Goal: Information Seeking & Learning: Learn about a topic

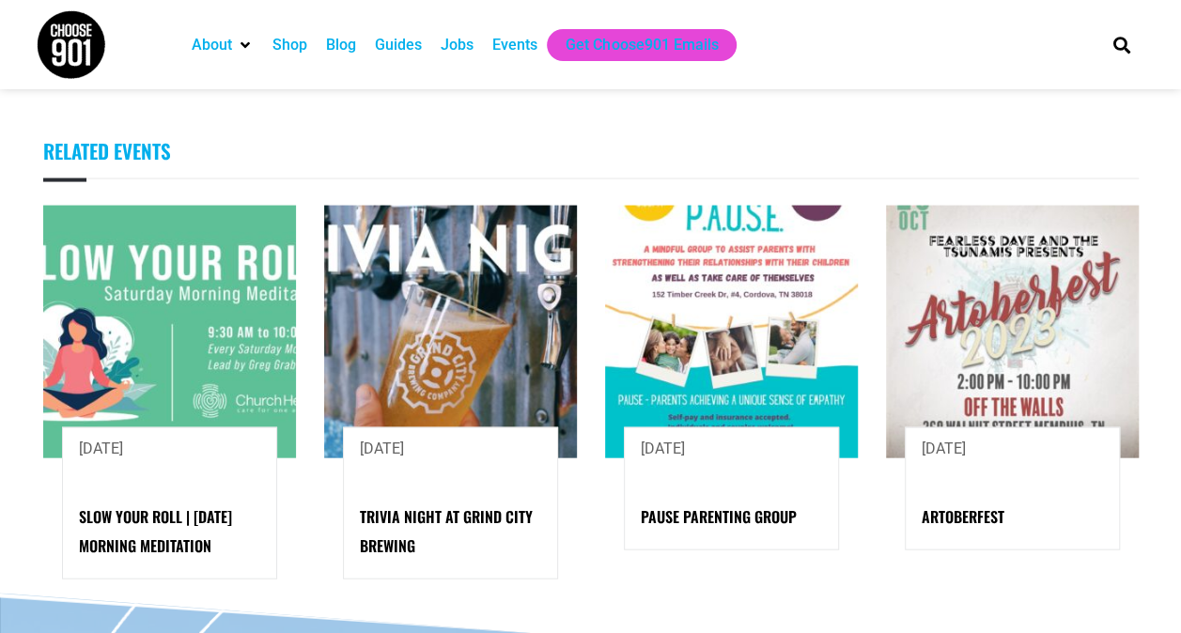
scroll to position [1840, 0]
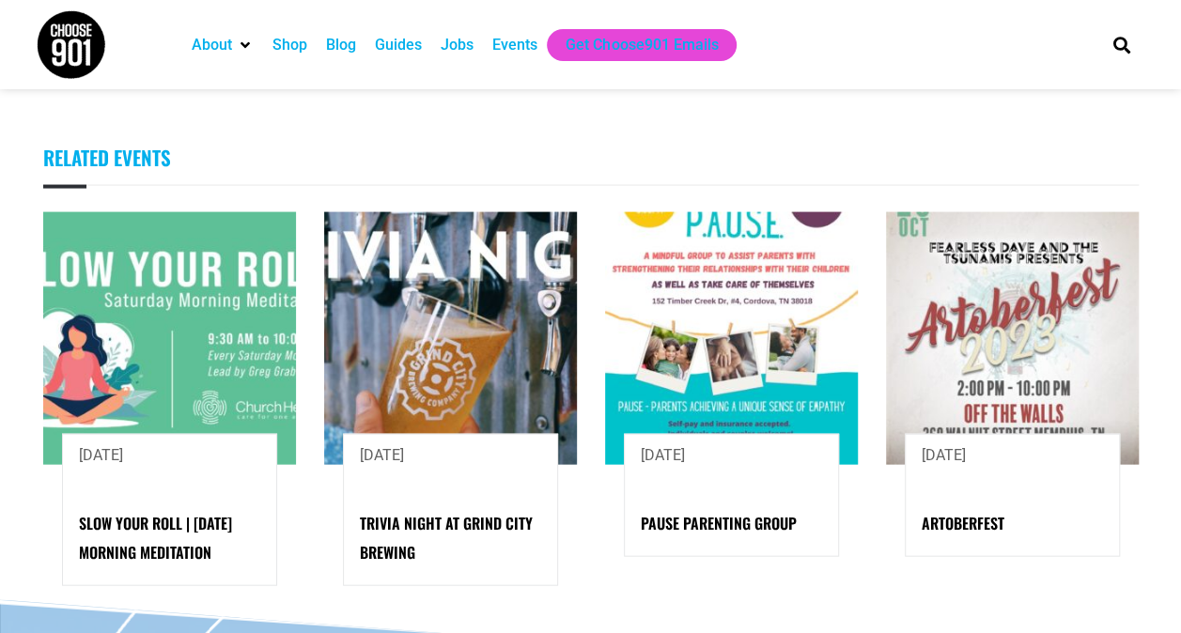
click at [987, 322] on img at bounding box center [1012, 338] width 253 height 253
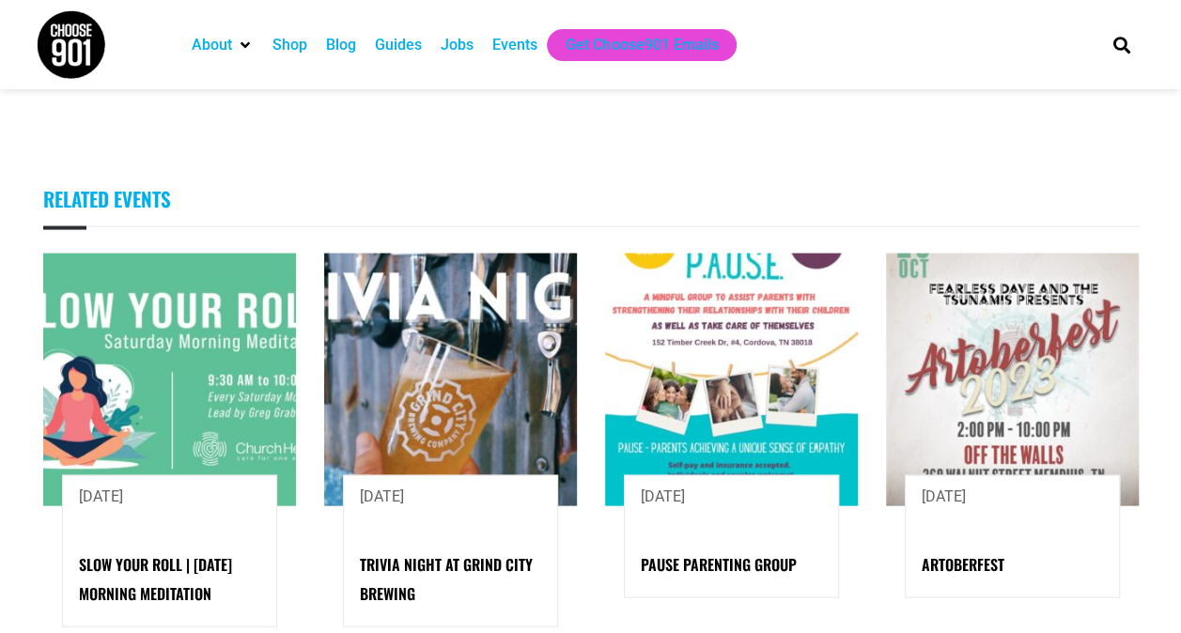
scroll to position [1825, 0]
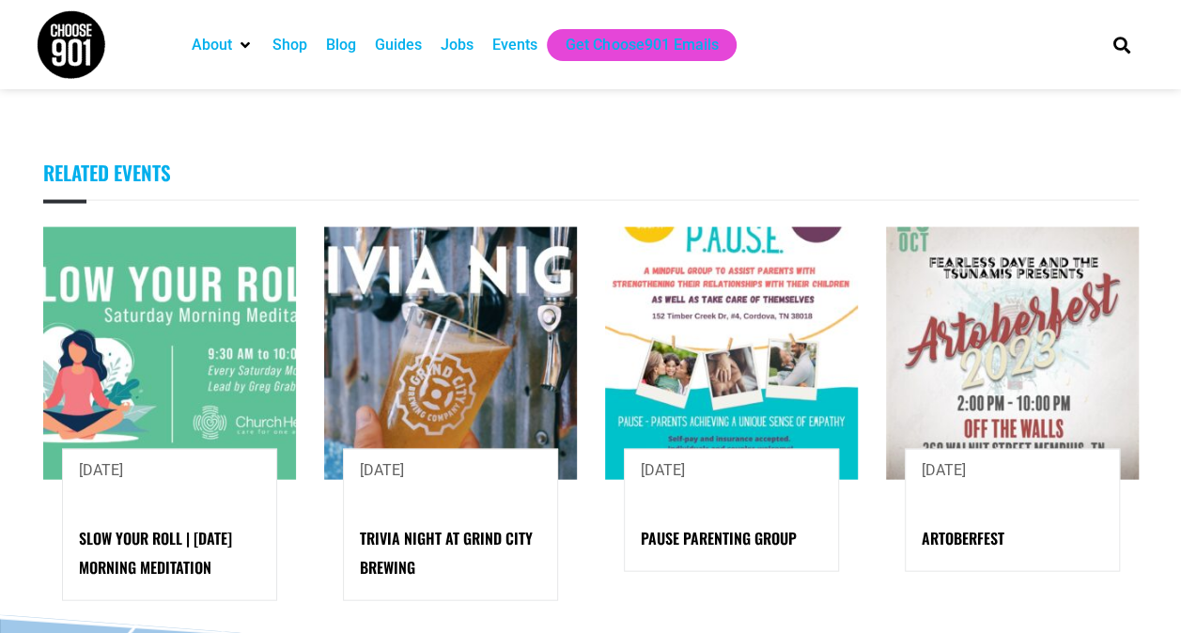
click at [742, 316] on img at bounding box center [731, 353] width 253 height 253
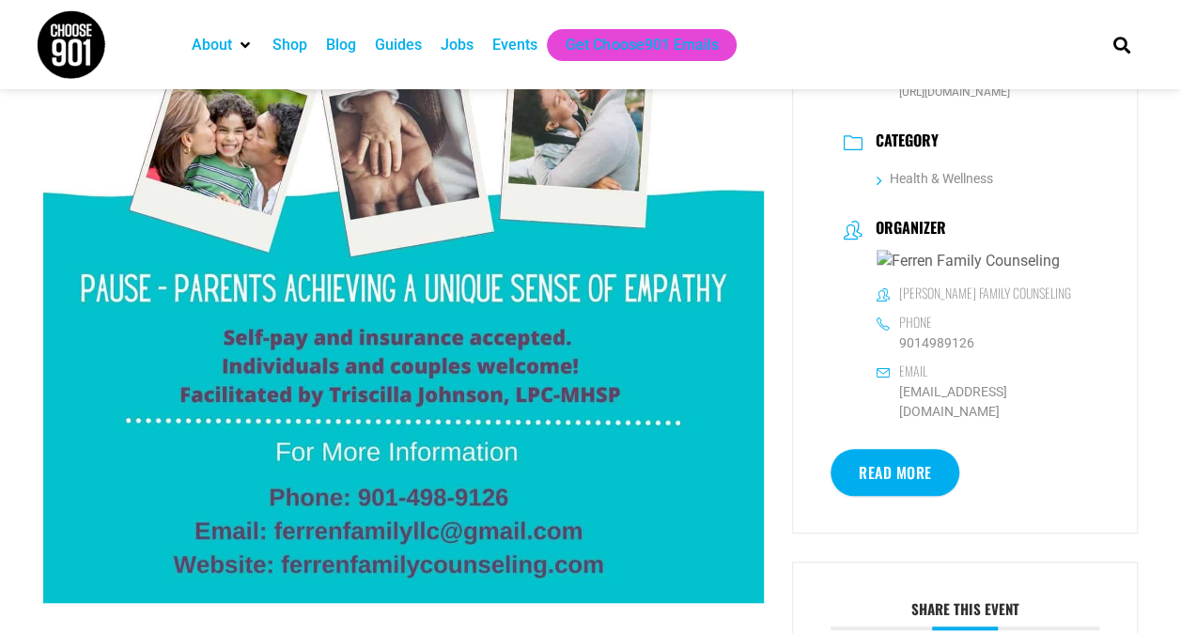
scroll to position [397, 0]
